Goal: Find specific page/section: Find specific page/section

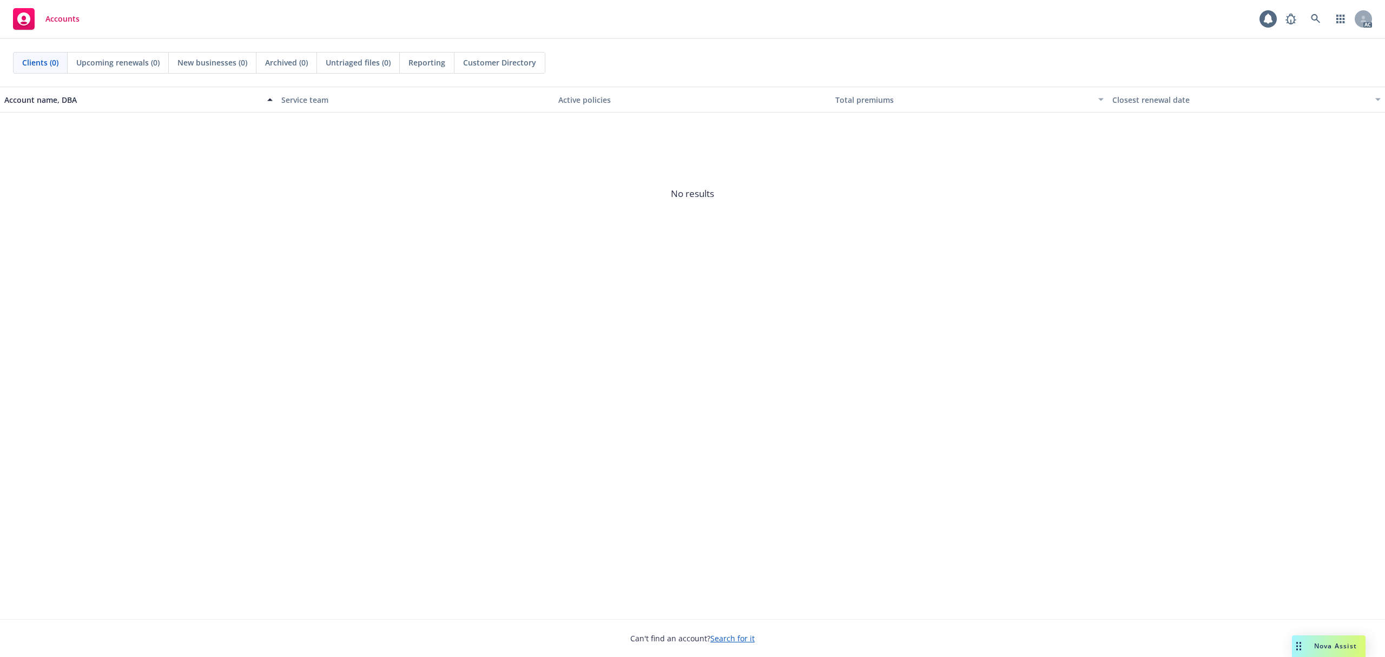
click at [1308, 2] on div "Accounts AC" at bounding box center [692, 19] width 1385 height 39
click at [1312, 11] on link at bounding box center [1316, 19] width 22 height 22
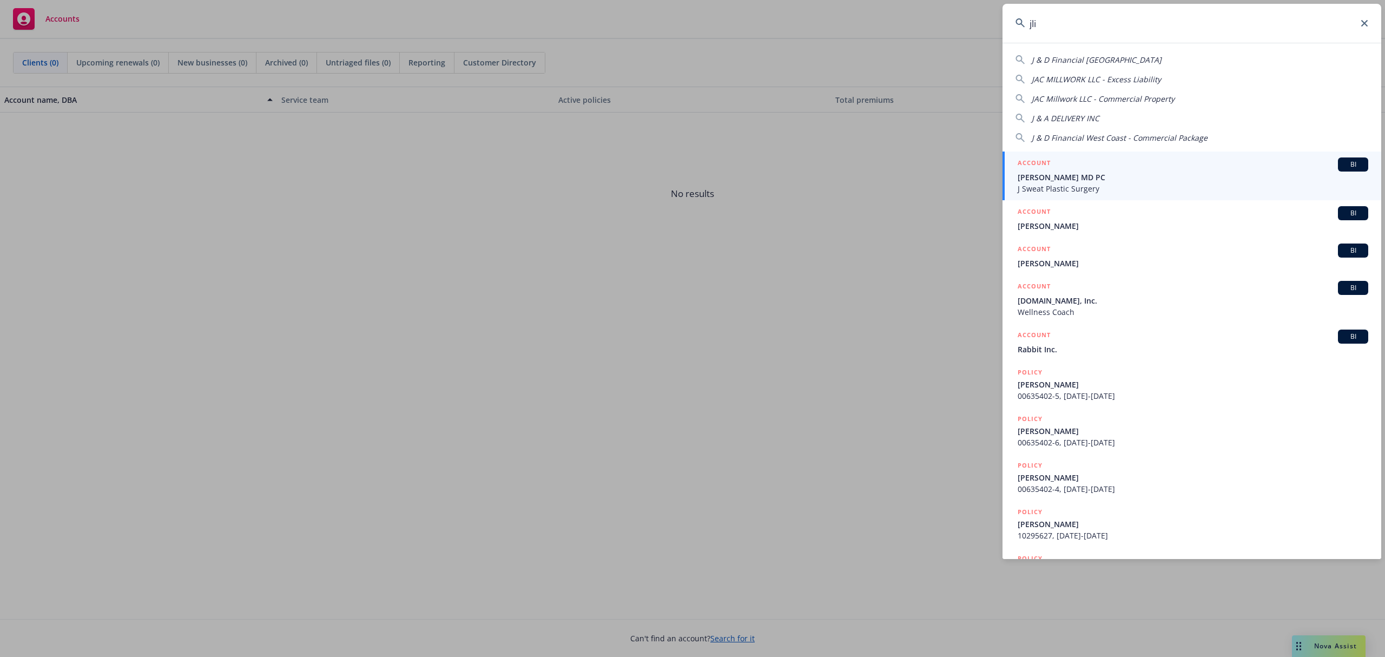
type input "jliu"
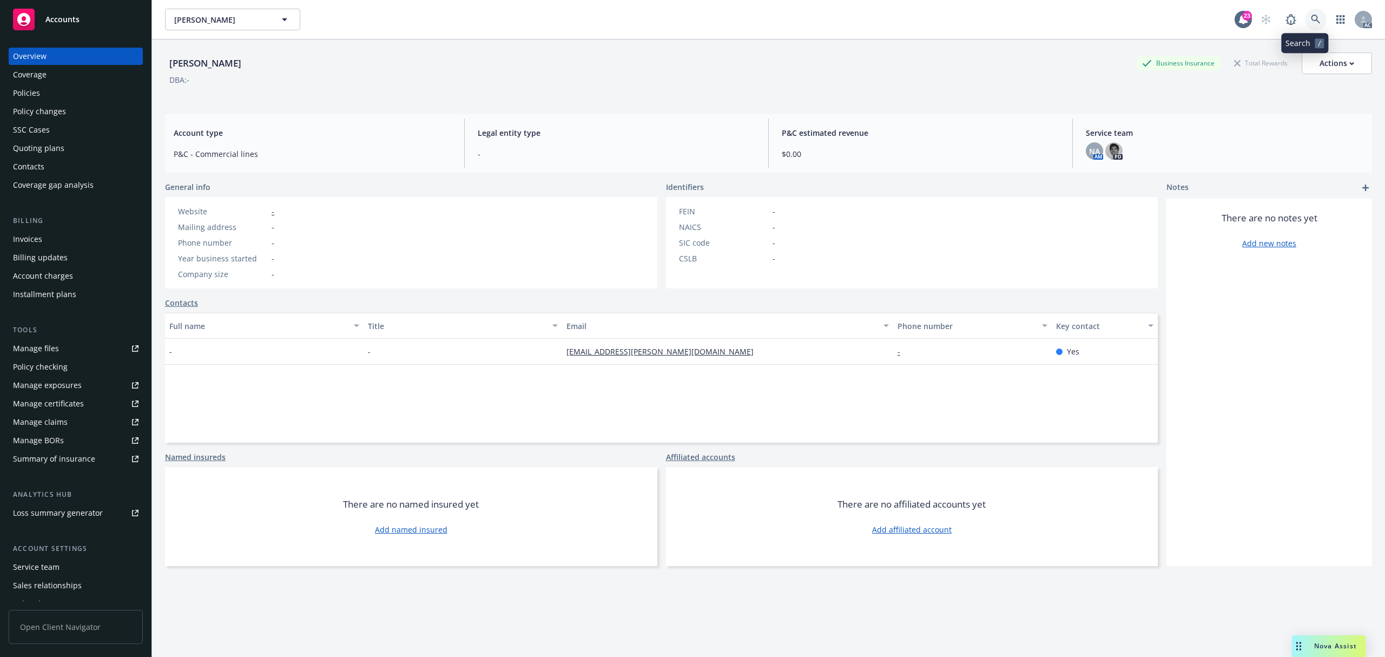
click at [1305, 11] on link at bounding box center [1316, 20] width 22 height 22
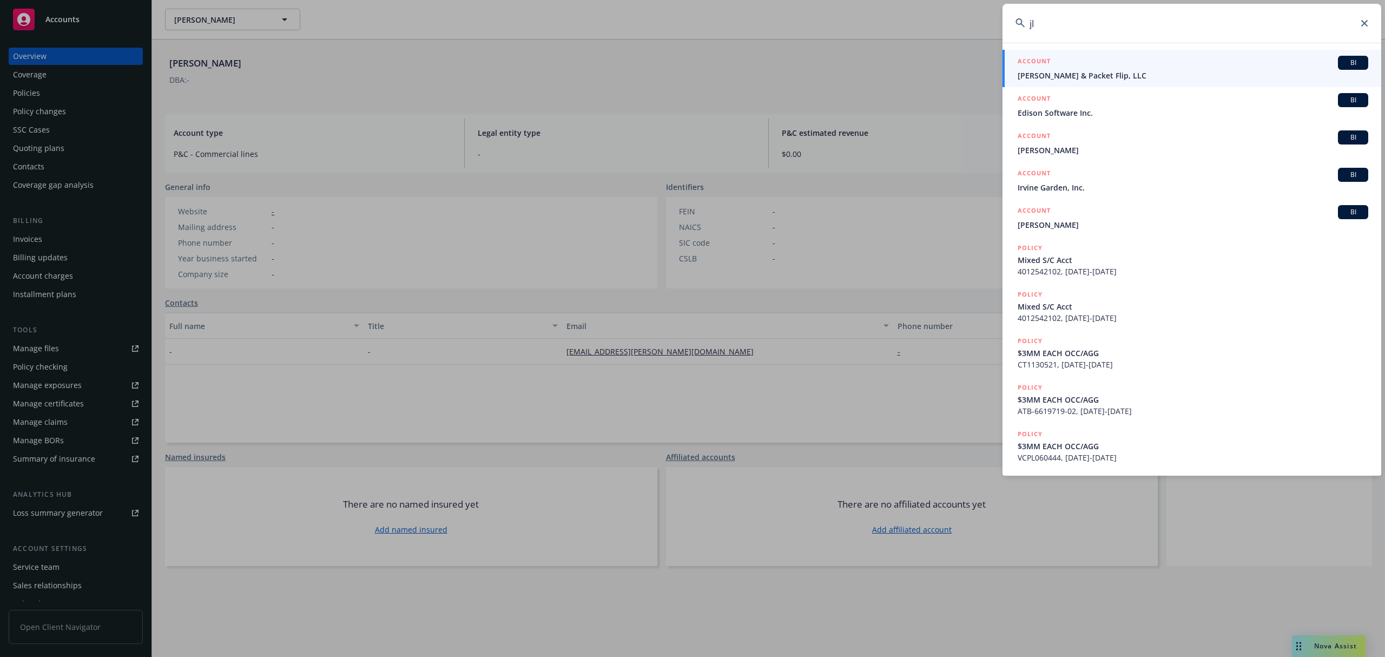
type input "j"
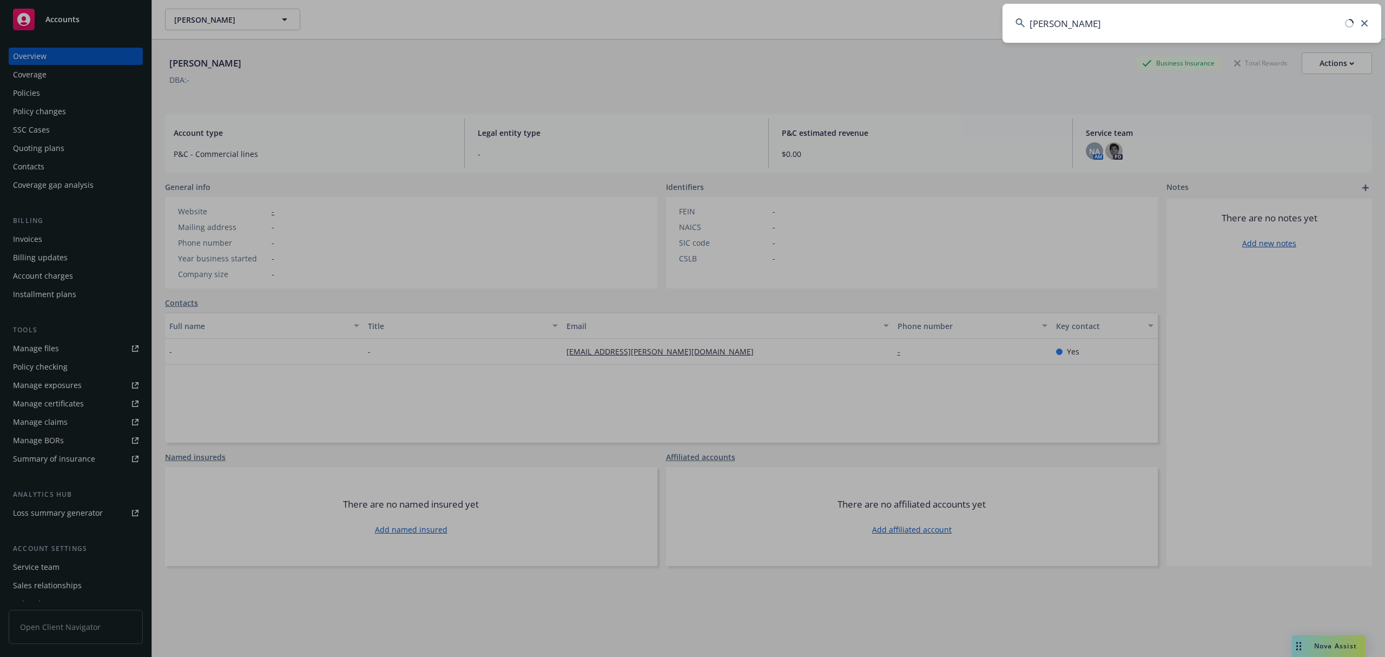
type input "[PERSON_NAME]"
